Goal: Information Seeking & Learning: Learn about a topic

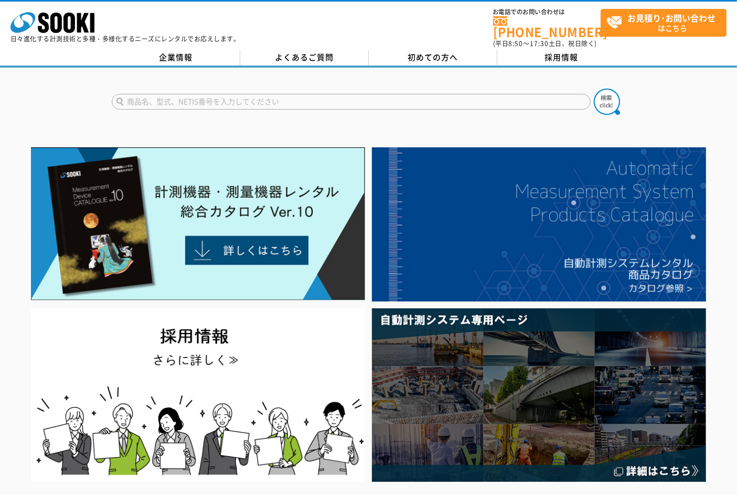
click at [384, 94] on input "text" at bounding box center [351, 102] width 479 height 16
type input "商品名、型式、NETIS番号を入力してください"
click at [259, 94] on input "text" at bounding box center [351, 102] width 479 height 16
paste input "T-Scan"
type input "T-Scan"
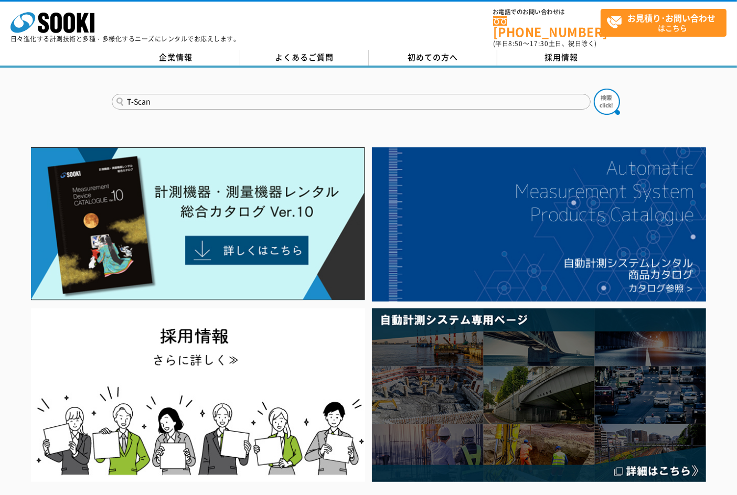
click at [594, 89] on button at bounding box center [607, 102] width 26 height 26
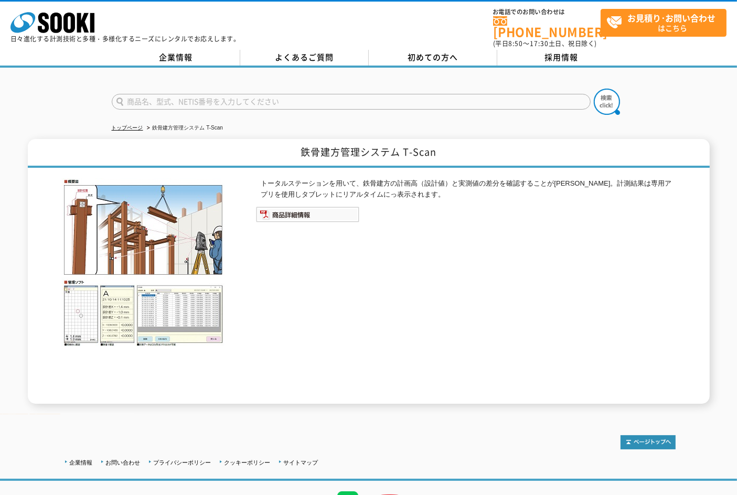
drag, startPoint x: 414, startPoint y: 236, endPoint x: 369, endPoint y: 140, distance: 105.7
click at [414, 230] on div "トータルステーションを用いて、鉄骨建方の計画高（設計値）と実測値の差分を確認することが出来ます。計測結果は専用アプリを使用しタブレットにリアルタイムにっ表示さ…" at bounding box center [466, 291] width 420 height 226
